Goal: Transaction & Acquisition: Purchase product/service

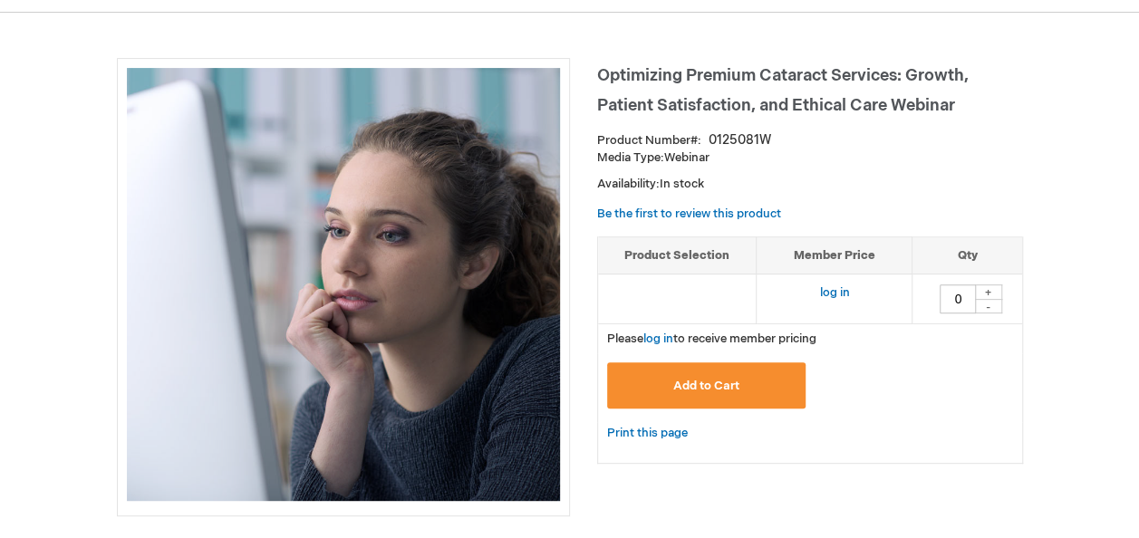
scroll to position [181, 0]
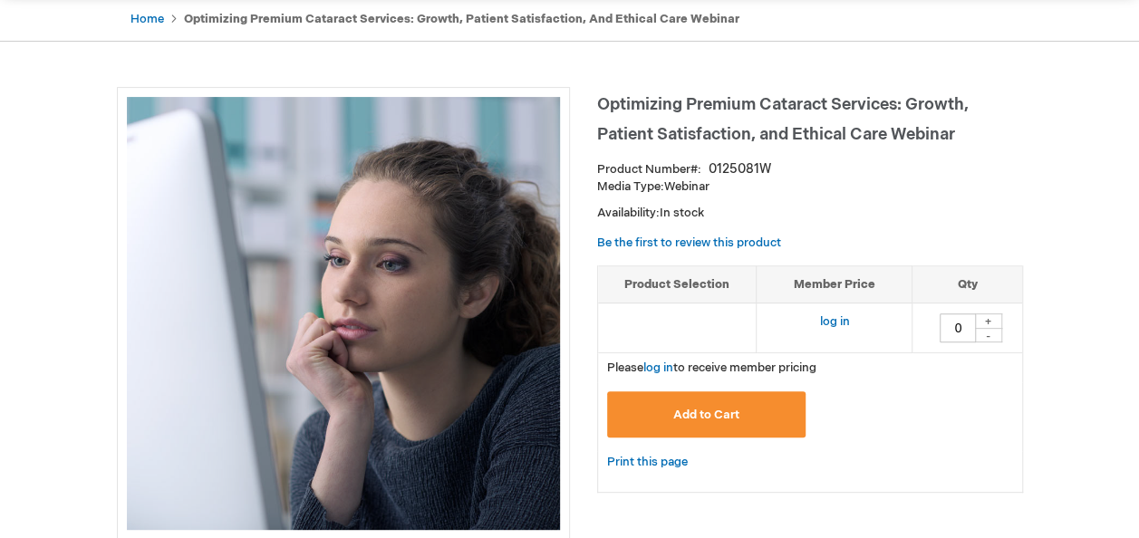
click at [645, 374] on div "Please log in to receive member pricing" at bounding box center [810, 367] width 426 height 29
click at [658, 366] on link "log in" at bounding box center [658, 368] width 30 height 14
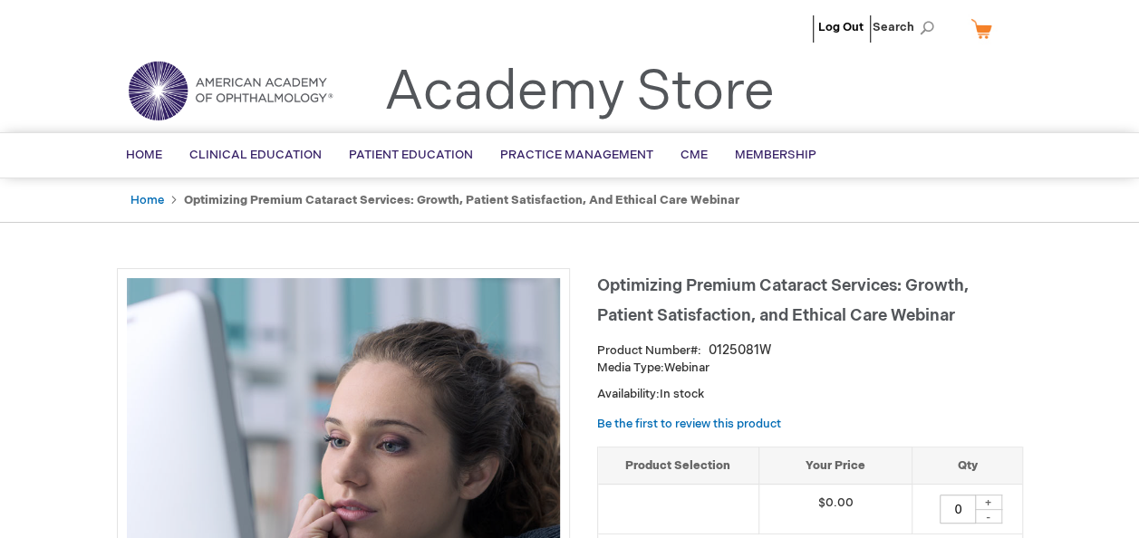
scroll to position [181, 0]
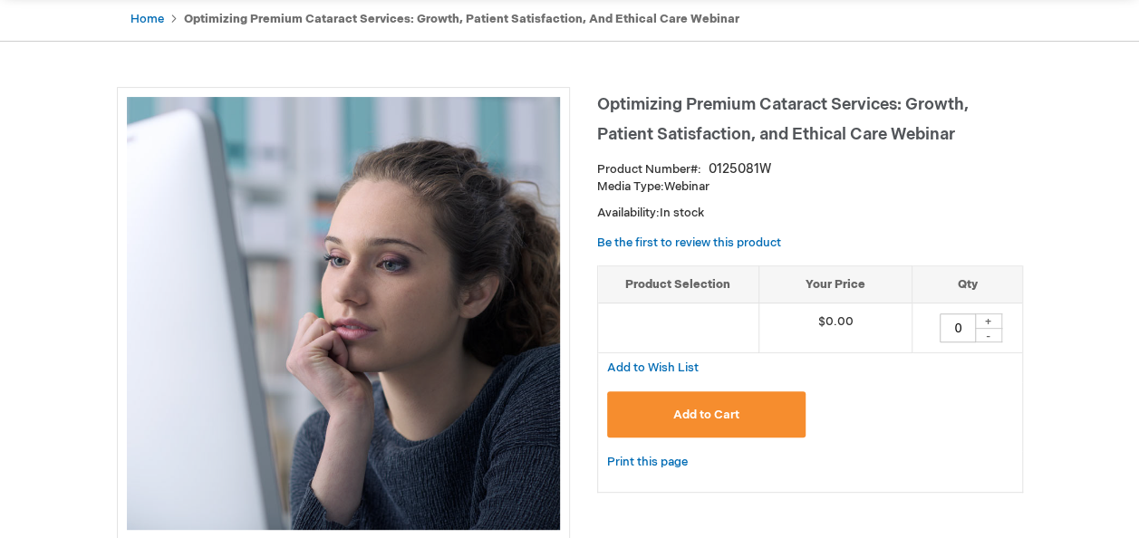
click at [693, 413] on span "Add to Cart" at bounding box center [706, 415] width 66 height 14
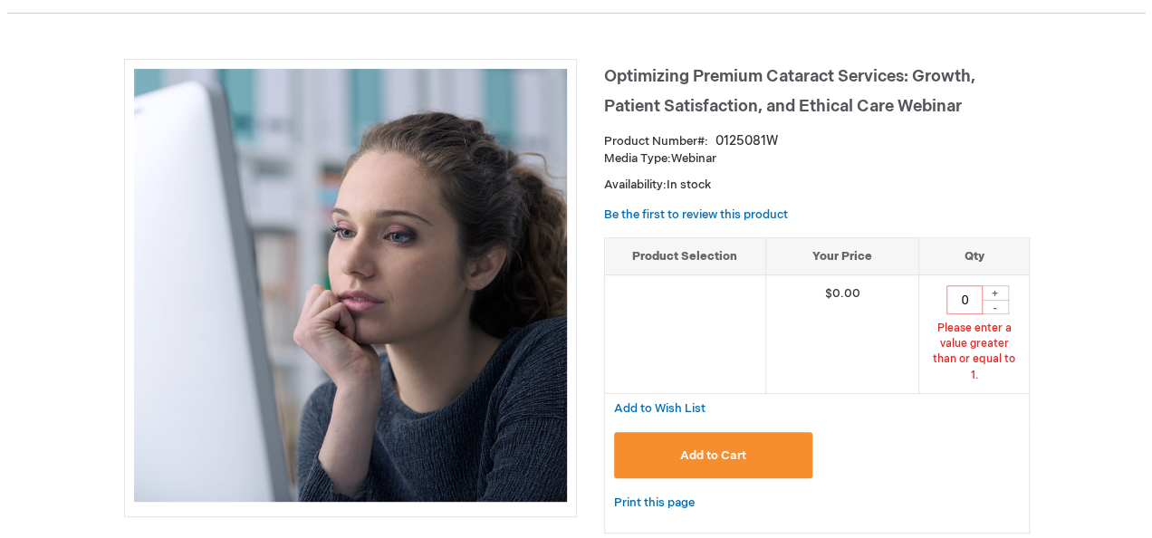
scroll to position [224, 0]
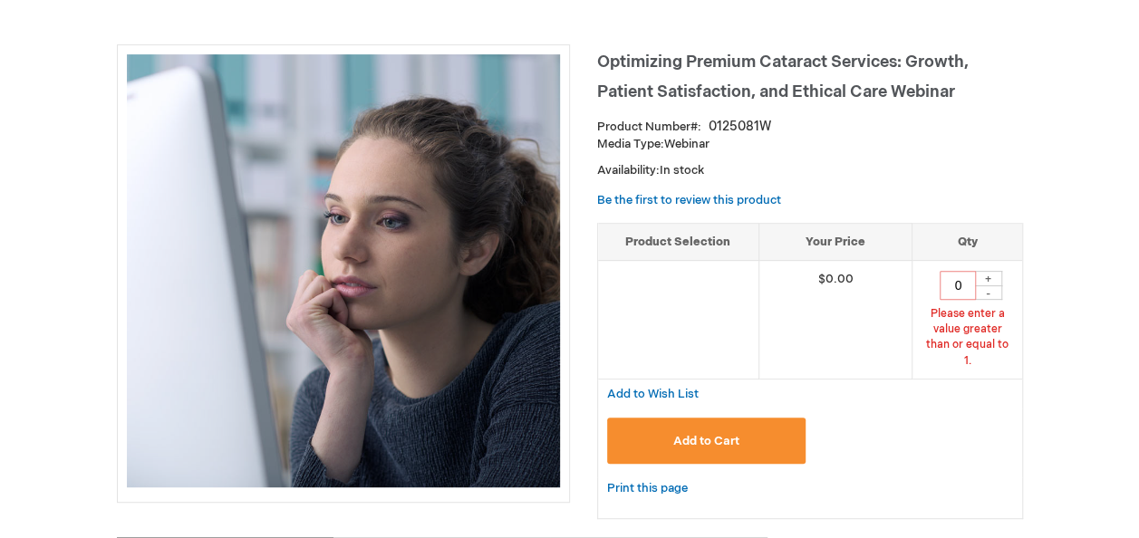
click at [989, 272] on div "+" at bounding box center [988, 278] width 27 height 15
type input "1"
click at [741, 418] on button "Add to Cart" at bounding box center [706, 441] width 199 height 46
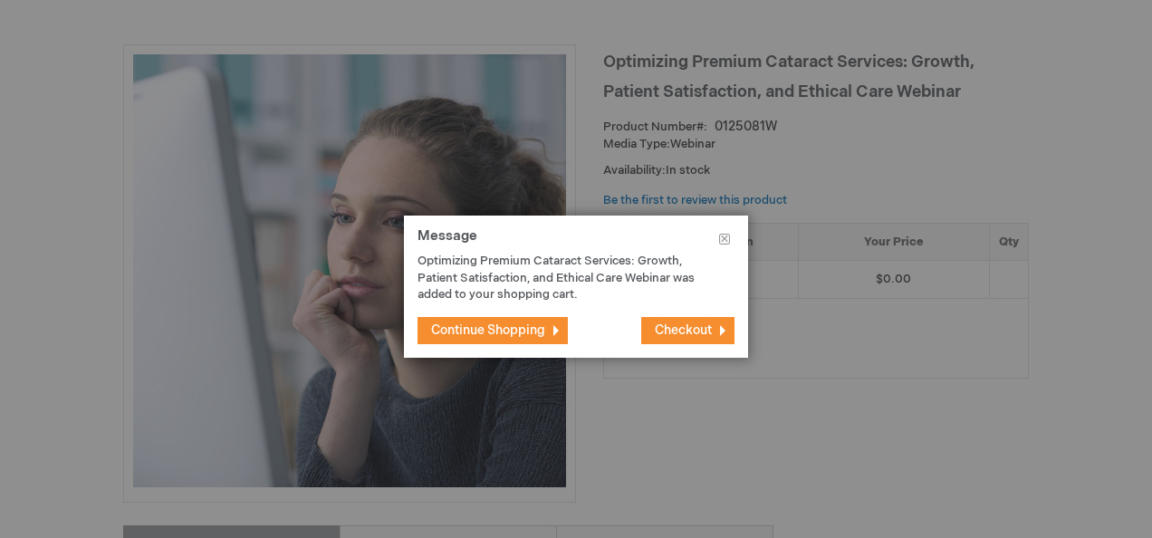
click at [694, 332] on span "Checkout" at bounding box center [683, 329] width 57 height 15
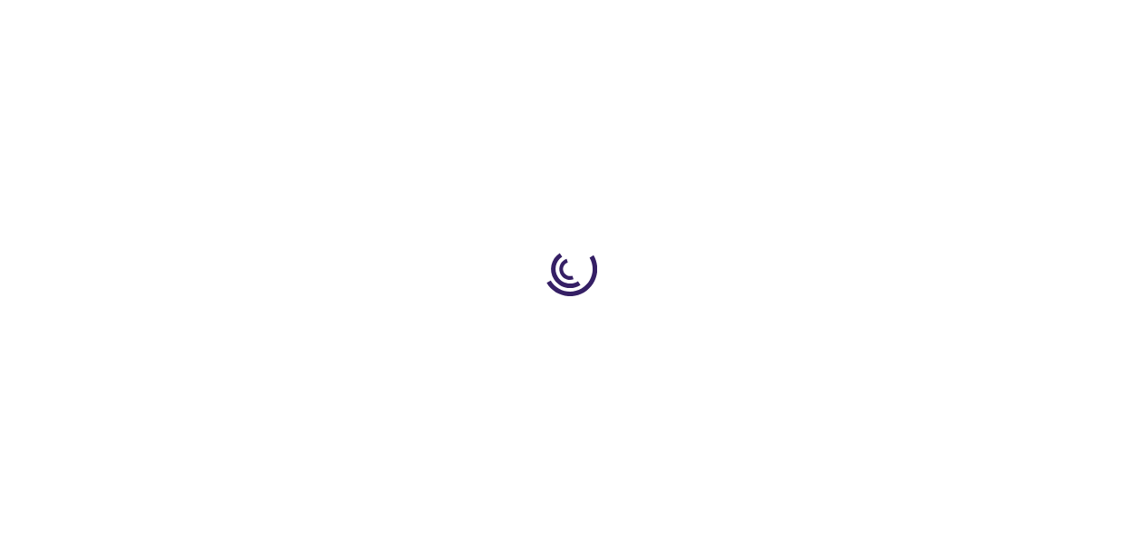
select select "US"
select select "33"
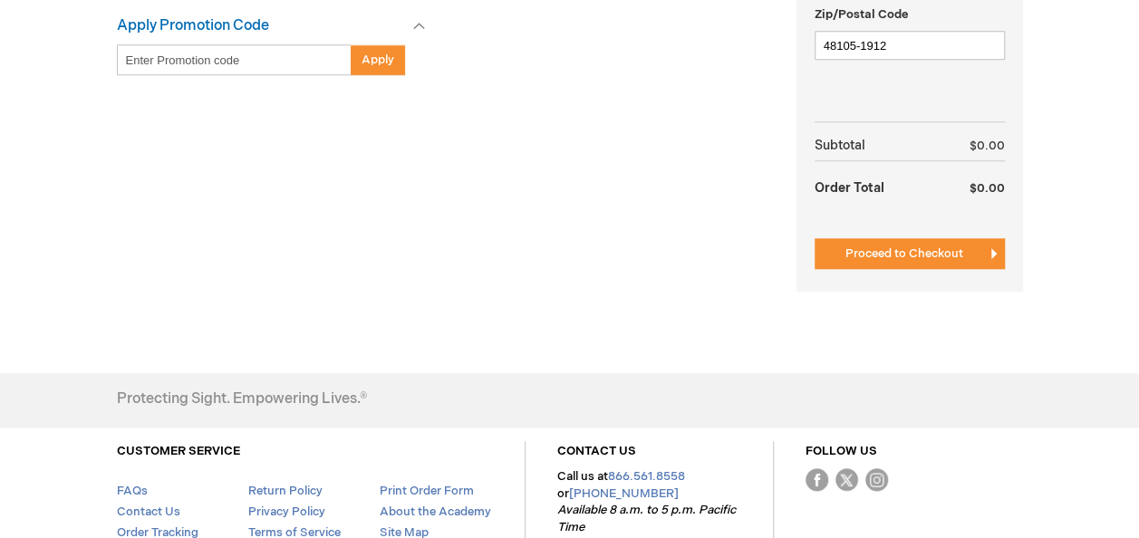
scroll to position [634, 0]
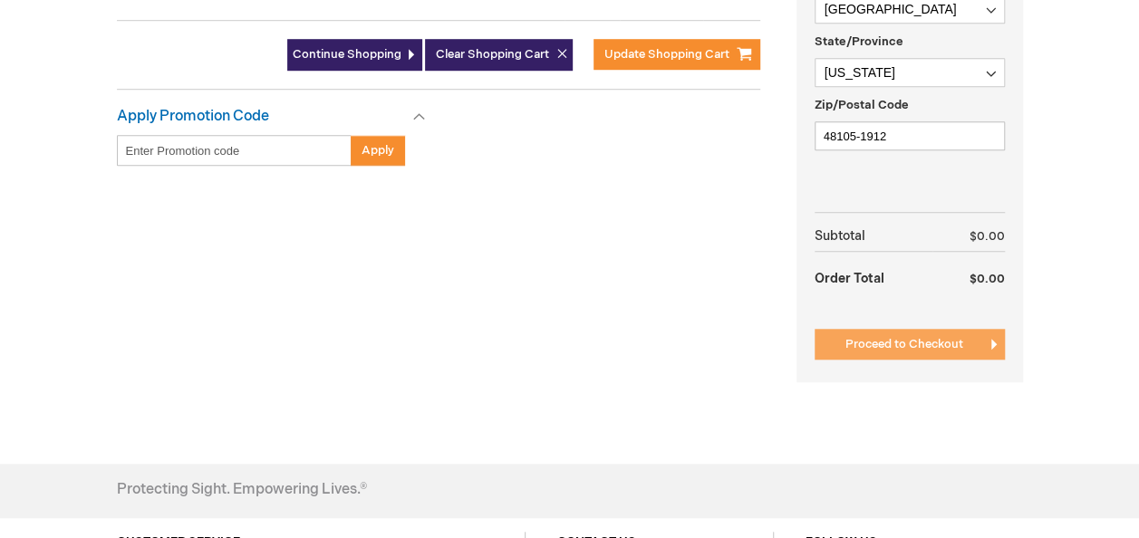
click at [850, 355] on button "Proceed to Checkout" at bounding box center [909, 344] width 190 height 31
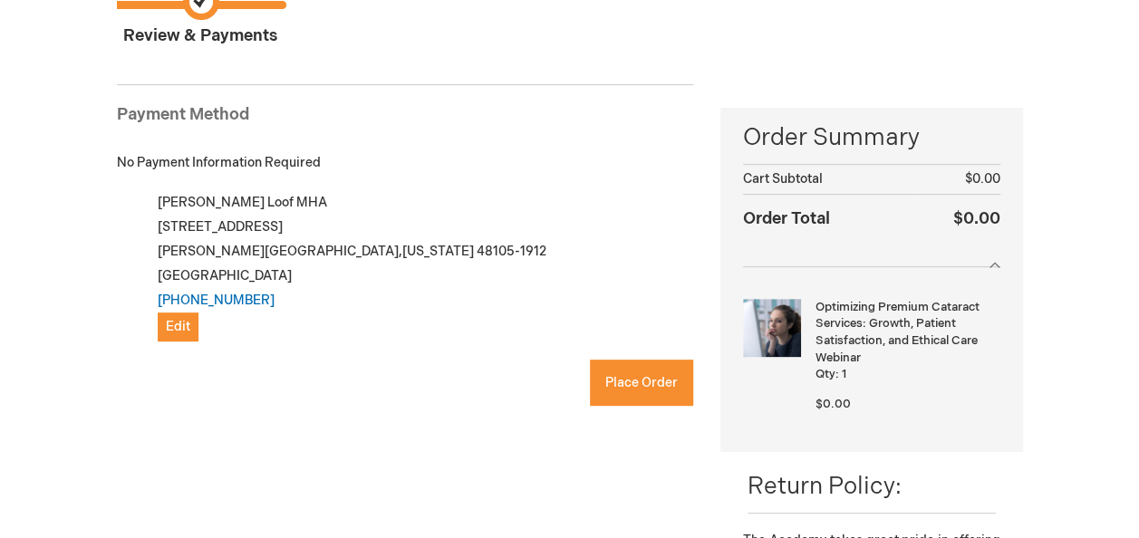
scroll to position [247, 0]
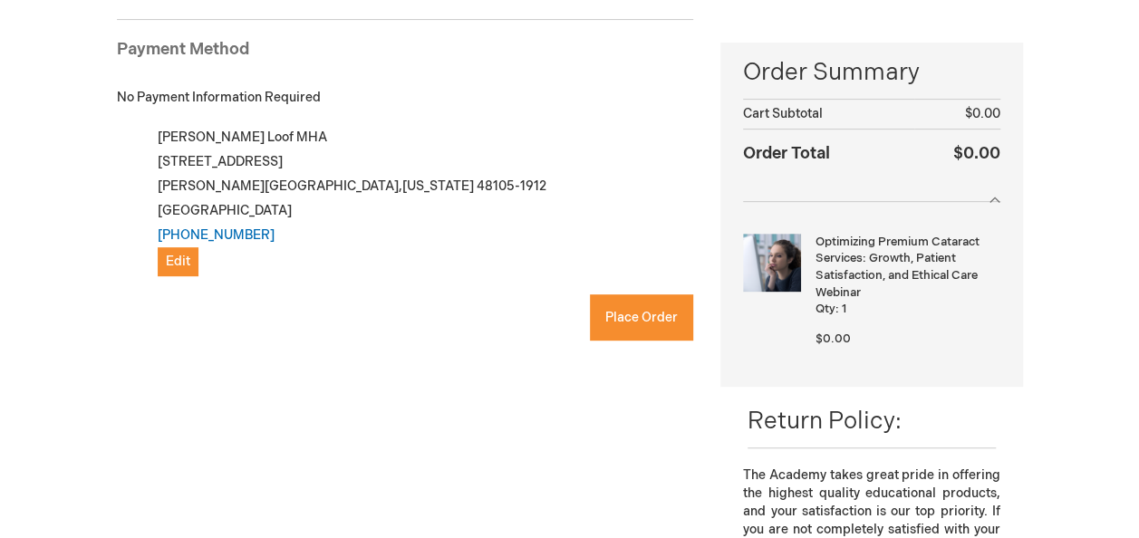
checkbox input "true"
click at [607, 331] on button "Place Order" at bounding box center [641, 317] width 103 height 46
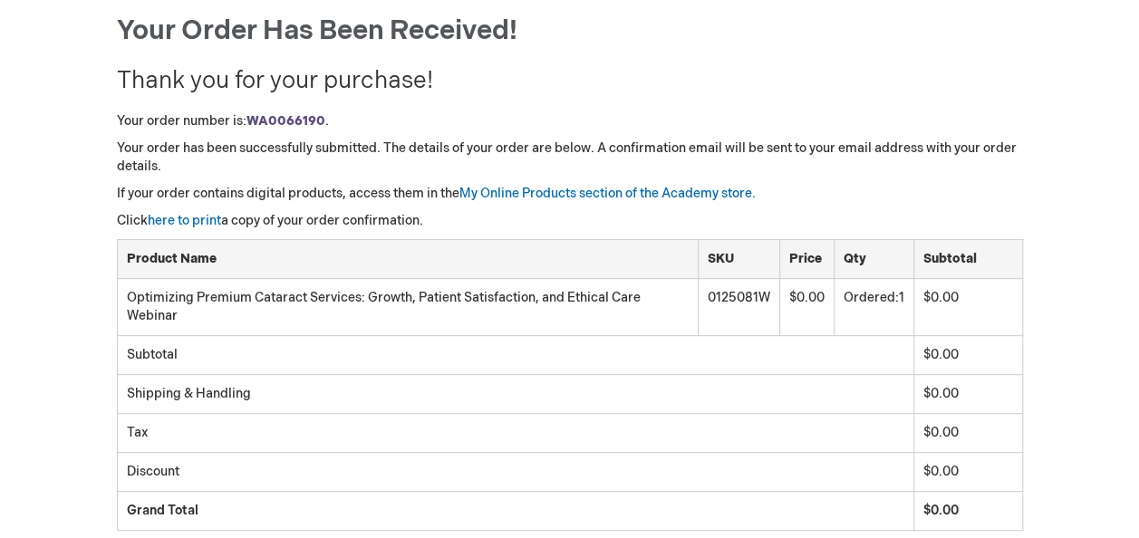
scroll to position [91, 0]
